Goal: Task Accomplishment & Management: Use online tool/utility

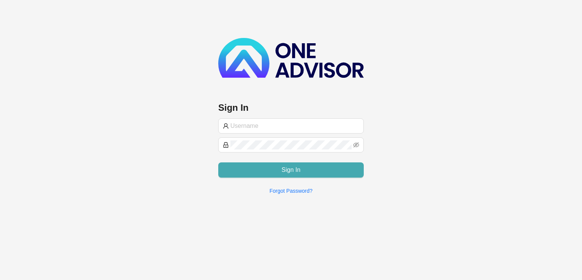
type input "[PERSON_NAME][EMAIL_ADDRESS][DOMAIN_NAME]"
click at [258, 170] on button "Sign In" at bounding box center [290, 169] width 145 height 15
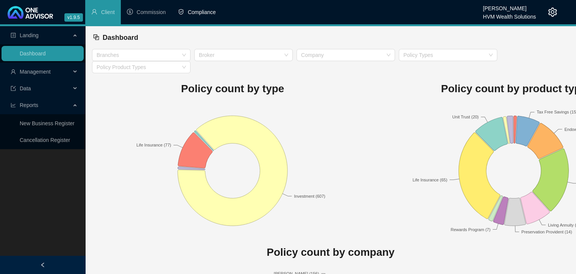
click at [197, 12] on span "Compliance" at bounding box center [202, 12] width 28 height 6
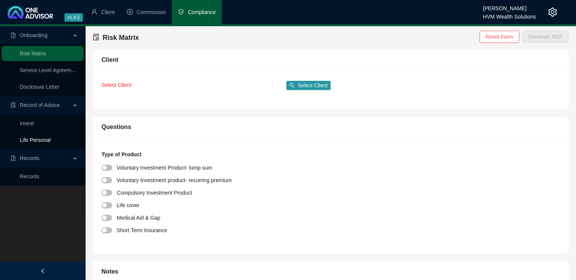
click at [41, 139] on link "Life Personal" at bounding box center [35, 140] width 31 height 6
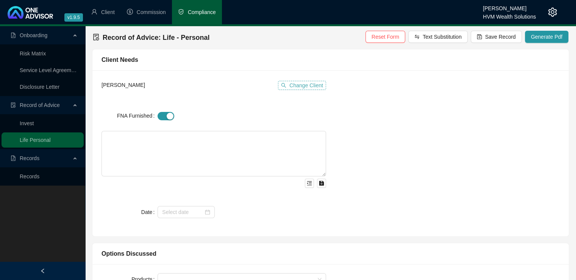
click at [301, 88] on span "Change Client" at bounding box center [306, 85] width 34 height 8
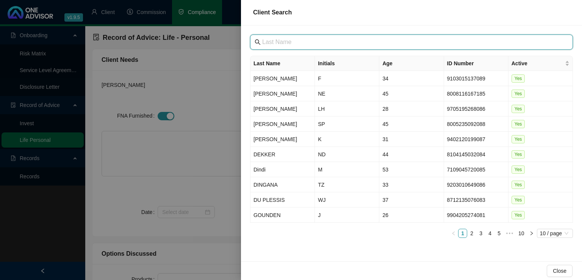
click at [299, 42] on input "text" at bounding box center [412, 42] width 300 height 9
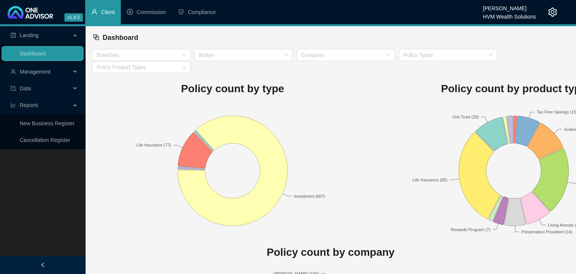
click at [107, 10] on span "Client" at bounding box center [108, 12] width 14 height 6
click at [39, 106] on span "Reports" at bounding box center [41, 104] width 60 height 15
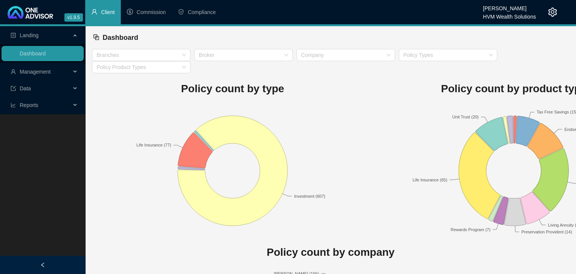
click at [44, 104] on span "Reports" at bounding box center [41, 104] width 60 height 15
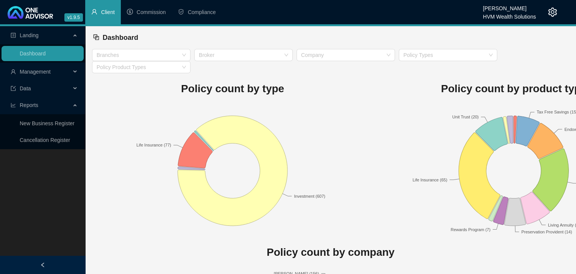
click at [75, 72] on div "Management" at bounding box center [43, 71] width 82 height 15
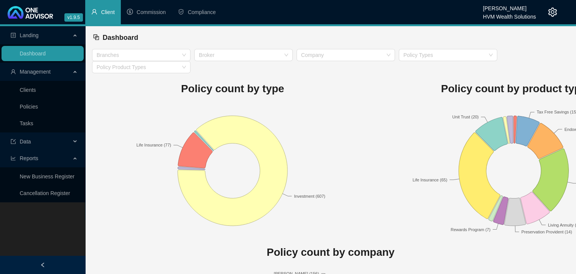
click at [69, 142] on span "Data" at bounding box center [41, 141] width 60 height 15
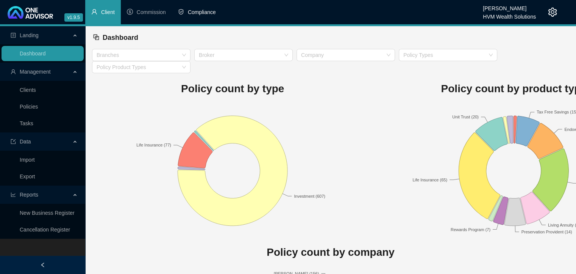
click at [192, 11] on span "Compliance" at bounding box center [202, 12] width 28 height 6
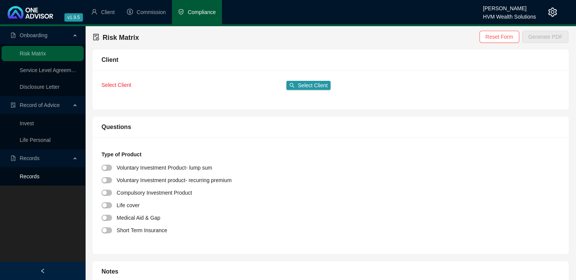
click at [26, 173] on link "Records" at bounding box center [30, 176] width 20 height 6
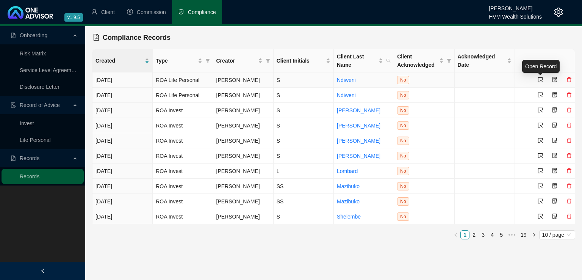
click at [538, 79] on icon "select" at bounding box center [540, 79] width 5 height 5
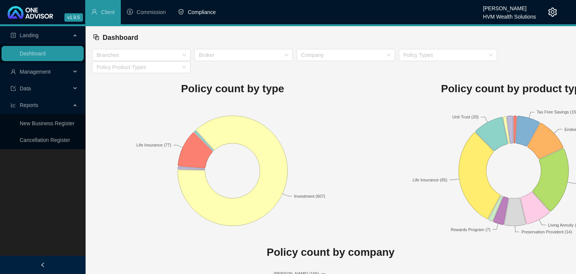
click at [186, 16] on li "Compliance" at bounding box center [197, 12] width 50 height 24
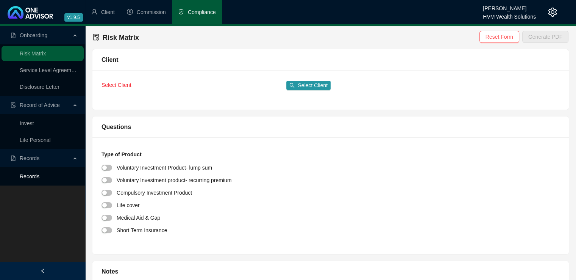
click at [35, 176] on link "Records" at bounding box center [30, 176] width 20 height 6
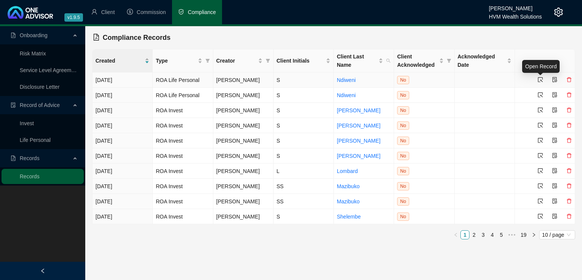
click at [541, 79] on icon "select" at bounding box center [540, 79] width 5 height 5
